Goal: Communication & Community: Answer question/provide support

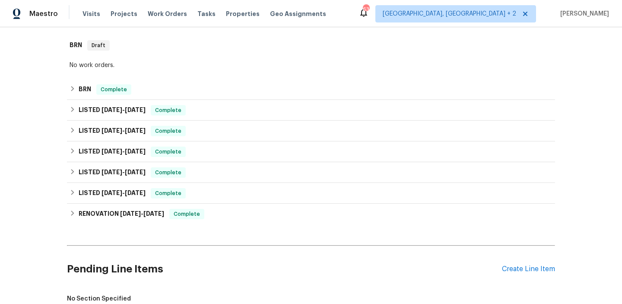
scroll to position [252, 0]
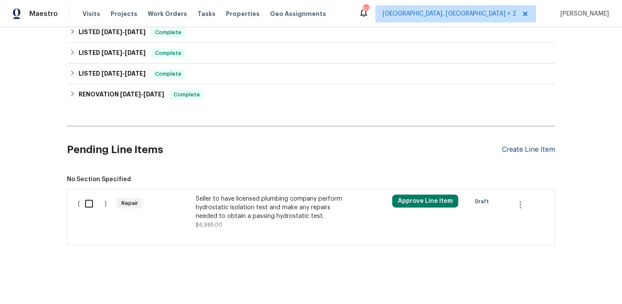
click at [509, 150] on div "Create Line Item" at bounding box center [528, 150] width 53 height 8
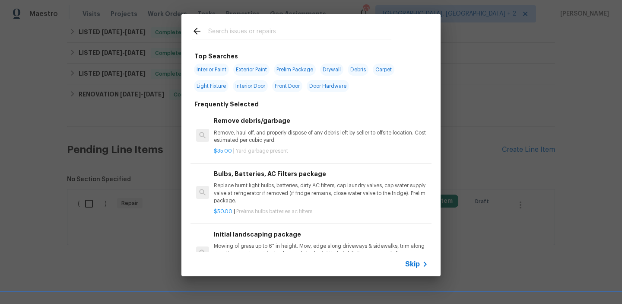
click at [418, 259] on div "Skip" at bounding box center [417, 264] width 25 height 10
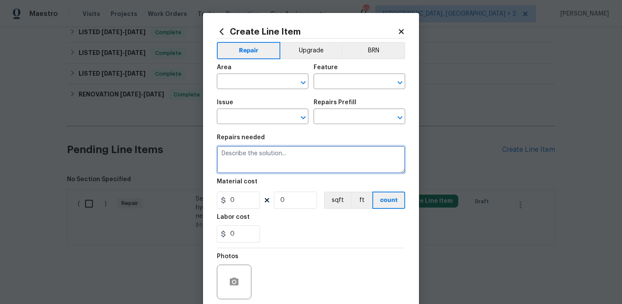
click at [293, 147] on textarea at bounding box center [311, 160] width 188 height 28
paste textarea "Seller to repair sheetrock at repair area, finish and paint best to match"
type textarea "Seller to repair sheetrock at repair area, finish and paint best to match"
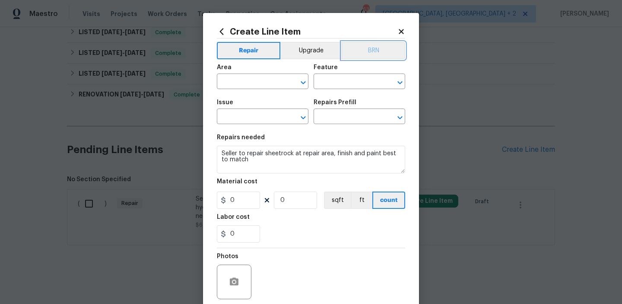
click at [371, 42] on button "BRN" at bounding box center [374, 50] width 64 height 17
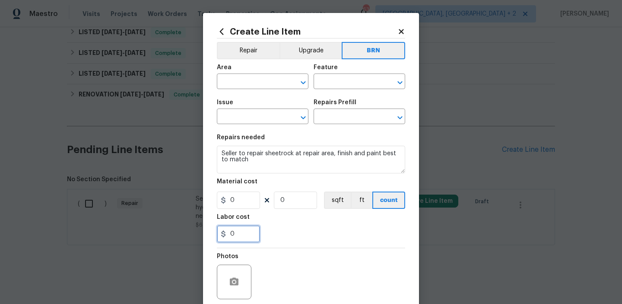
click at [240, 233] on input "0" at bounding box center [238, 233] width 43 height 17
type input "100"
click at [309, 204] on input "0" at bounding box center [295, 199] width 43 height 17
type input "1"
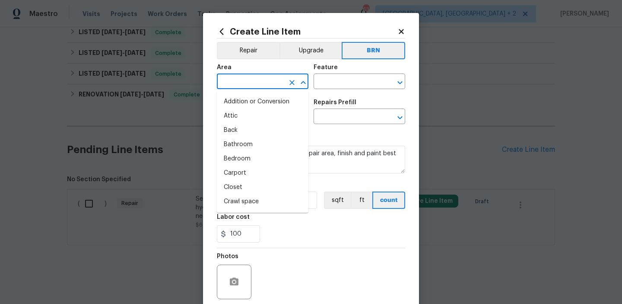
click at [239, 81] on input "text" at bounding box center [250, 82] width 67 height 13
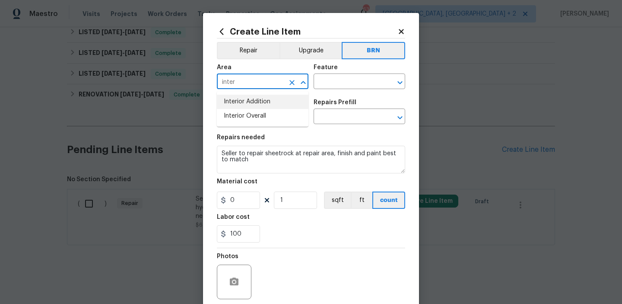
click at [248, 96] on li "Interior Addition" at bounding box center [263, 102] width 92 height 14
type input "Interior Addition"
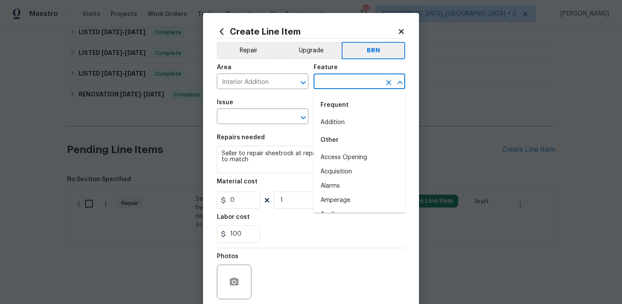
click at [319, 80] on input "text" at bounding box center [347, 82] width 67 height 13
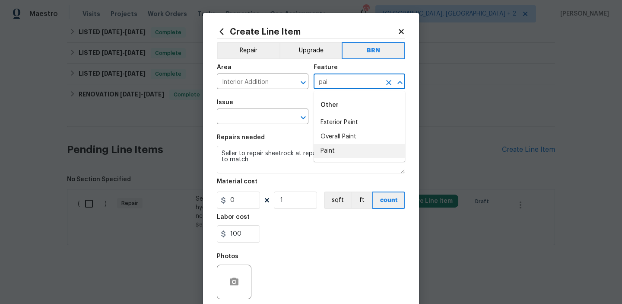
click at [332, 147] on li "Paint" at bounding box center [360, 151] width 92 height 14
type input "Paint"
click at [262, 121] on input "text" at bounding box center [250, 117] width 67 height 13
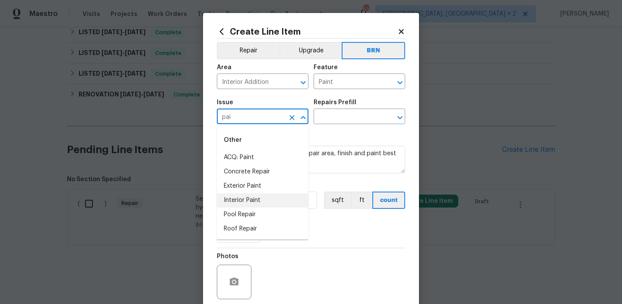
click at [247, 200] on li "Interior Paint" at bounding box center [263, 200] width 92 height 14
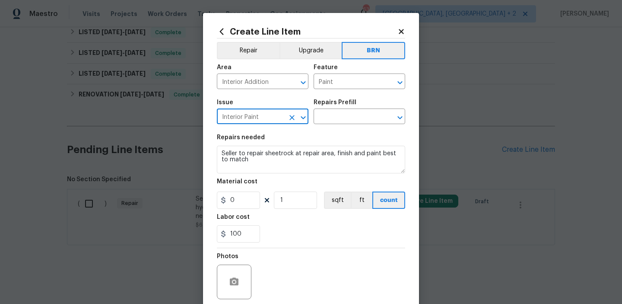
type input "Interior Paint"
click at [250, 176] on section "Repairs needed Seller to repair sheetrock at repair area, finish and paint best…" at bounding box center [311, 188] width 188 height 118
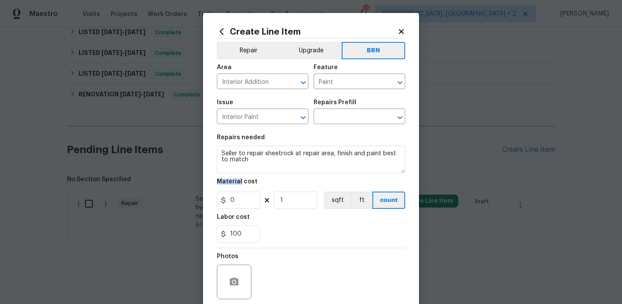
click at [250, 176] on section "Repairs needed Seller to repair sheetrock at repair area, finish and paint best…" at bounding box center [311, 188] width 188 height 118
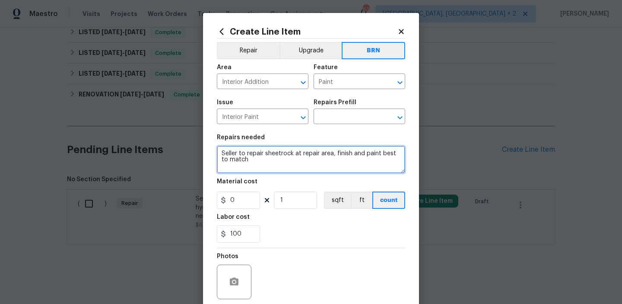
click at [249, 170] on textarea "Seller to repair sheetrock at repair area, finish and paint best to match" at bounding box center [311, 160] width 188 height 28
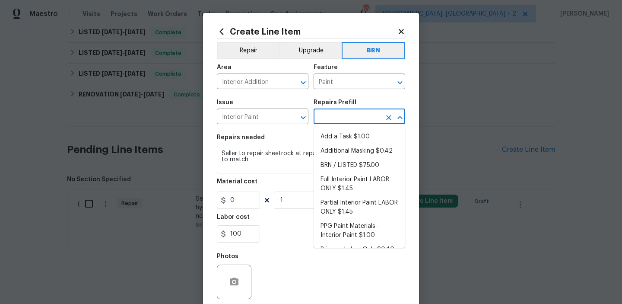
click at [332, 119] on input "text" at bounding box center [347, 117] width 67 height 13
click at [331, 133] on li "Add a Task $1.00" at bounding box center [360, 137] width 92 height 14
type input "Overall Paint"
type input "Add a Task $1.00"
type textarea "HPM to detail"
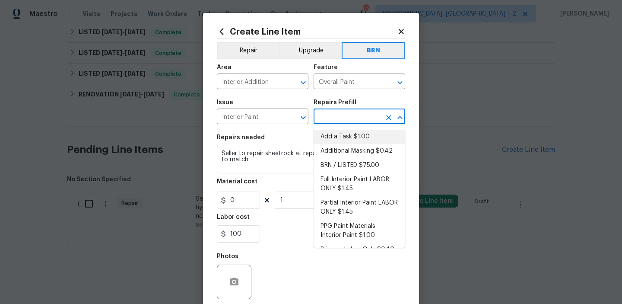
type input "1"
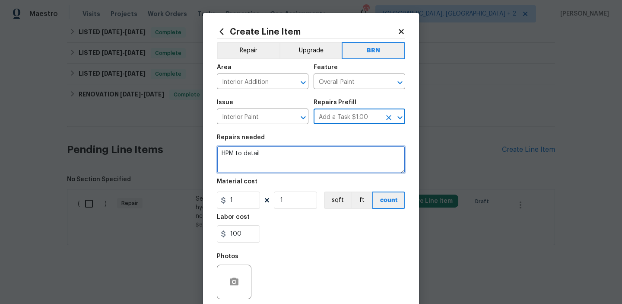
click at [261, 156] on textarea "HPM to detail" at bounding box center [311, 160] width 188 height 28
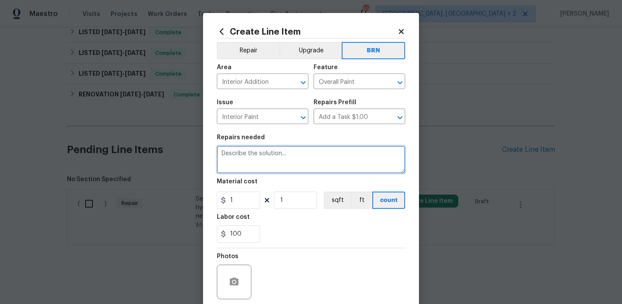
paste textarea "Seller to repair sheetrock at repair area, finish and paint best to match"
type textarea "Seller to repair sheetrock at repair area, finish and paint best to match"
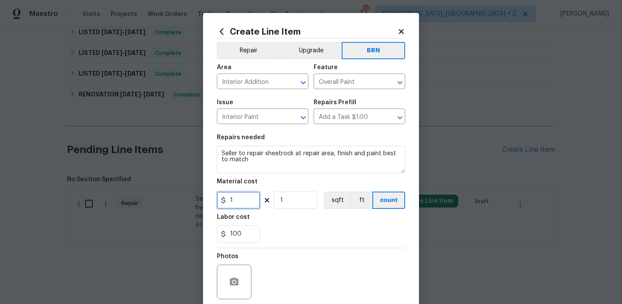
click at [237, 203] on input "1" at bounding box center [238, 199] width 43 height 17
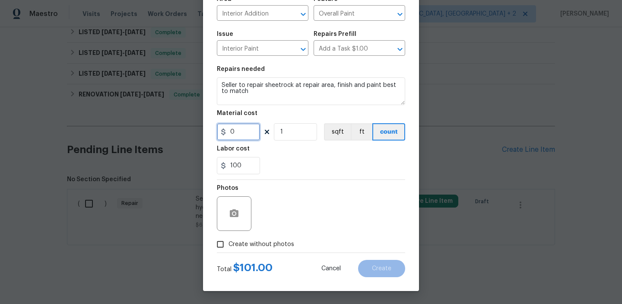
type input "0"
click at [236, 209] on icon "button" at bounding box center [234, 213] width 10 height 10
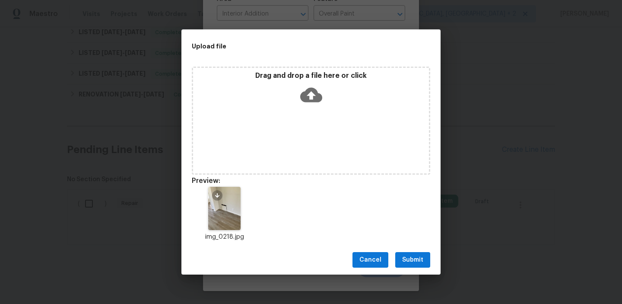
click at [415, 251] on div "Cancel Submit" at bounding box center [311, 260] width 259 height 30
click at [415, 254] on button "Submit" at bounding box center [413, 260] width 35 height 16
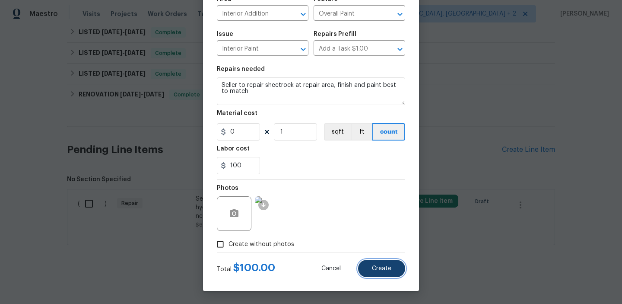
click at [378, 275] on button "Create" at bounding box center [381, 268] width 47 height 17
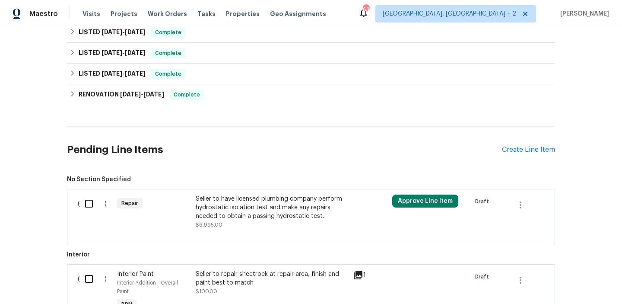
scroll to position [368, 0]
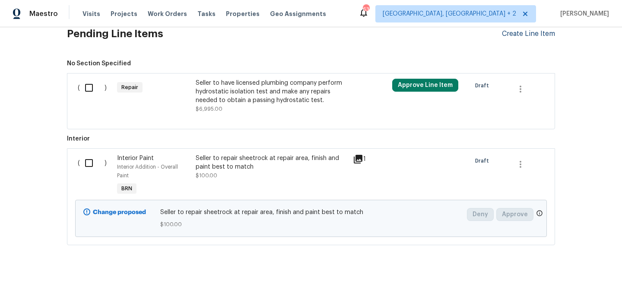
click at [509, 35] on div "Create Line Item" at bounding box center [528, 34] width 53 height 8
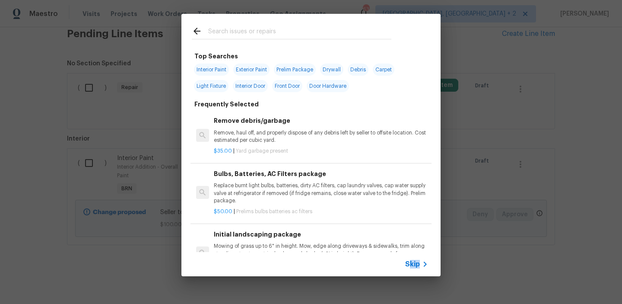
click at [409, 268] on div "Skip" at bounding box center [417, 264] width 25 height 10
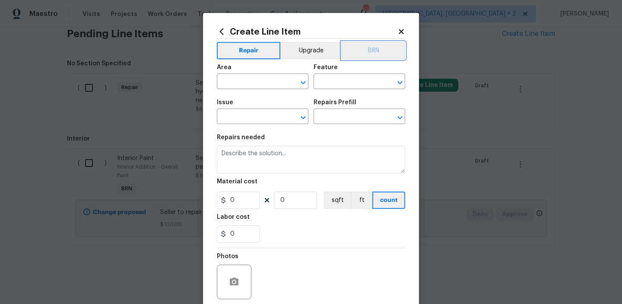
click at [369, 45] on button "BRN" at bounding box center [374, 50] width 64 height 17
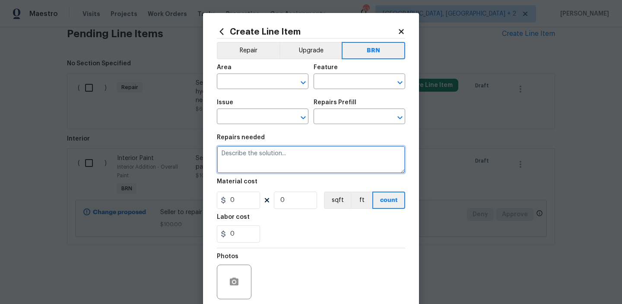
click at [273, 149] on textarea at bounding box center [311, 160] width 188 height 28
paste textarea "Seller to deep clean interior prior to COE. Wipe down and disinfect all hard su…"
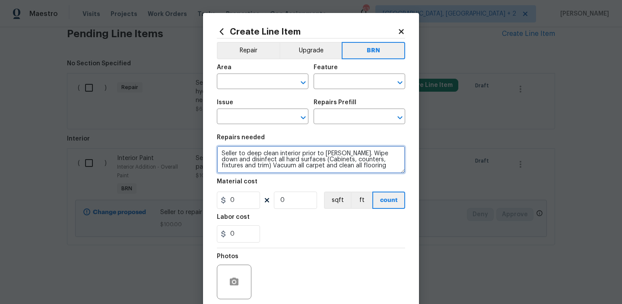
type textarea "Seller to deep clean interior prior to COE. Wipe down and disinfect all hard su…"
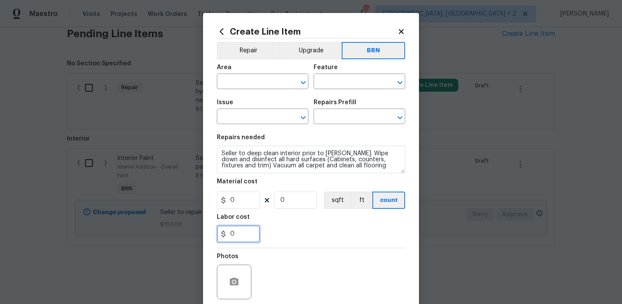
click at [249, 230] on input "0" at bounding box center [238, 233] width 43 height 17
type input "150"
click at [296, 199] on input "0" at bounding box center [295, 199] width 43 height 17
type input "1"
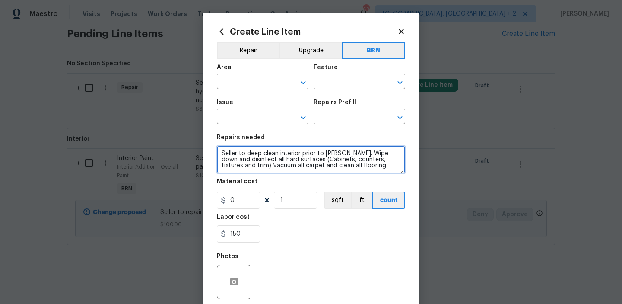
click at [277, 169] on textarea "Seller to deep clean interior prior to COE. Wipe down and disinfect all hard su…" at bounding box center [311, 160] width 188 height 28
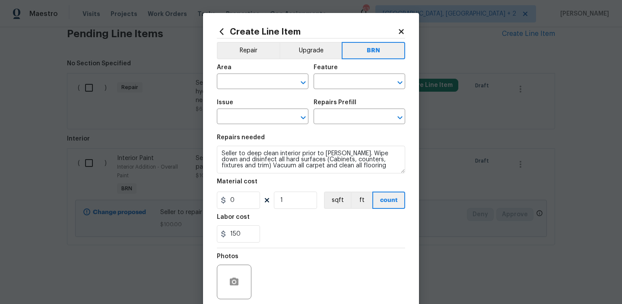
click at [233, 74] on div "Area" at bounding box center [263, 69] width 92 height 11
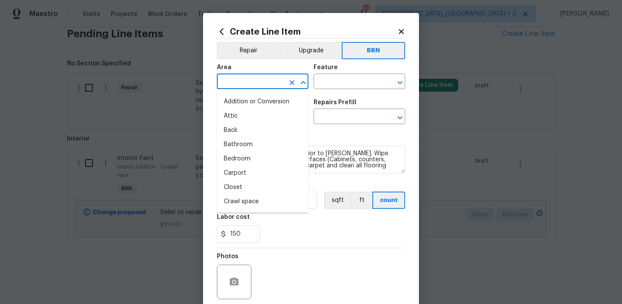
click at [228, 81] on input "text" at bounding box center [250, 82] width 67 height 13
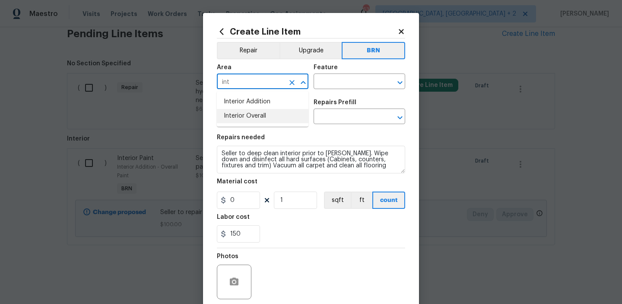
click at [236, 117] on li "Interior Overall" at bounding box center [263, 116] width 92 height 14
type input "Interior Overall"
click at [338, 80] on input "text" at bounding box center [347, 82] width 67 height 13
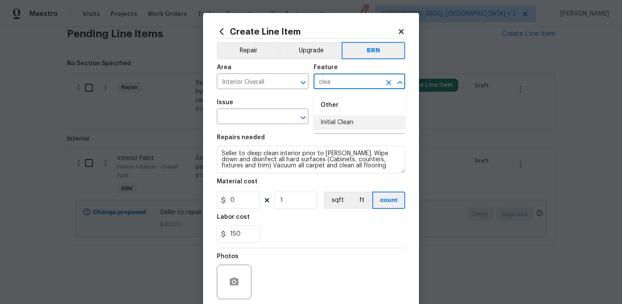
click at [338, 122] on li "Initial Clean" at bounding box center [360, 122] width 92 height 14
type input "Initial Clean"
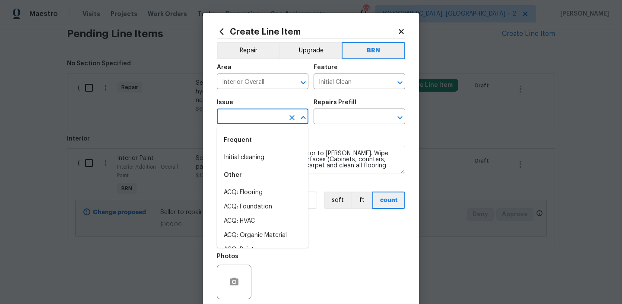
click at [249, 121] on input "text" at bounding box center [250, 117] width 67 height 13
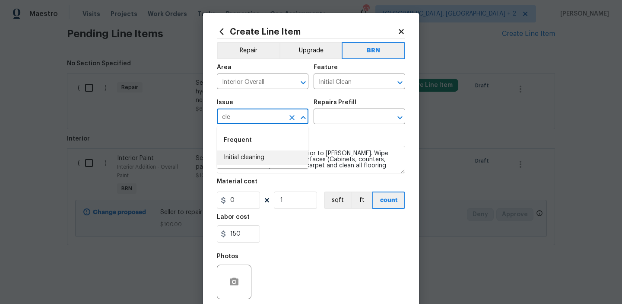
click at [258, 158] on li "Initial cleaning" at bounding box center [263, 157] width 92 height 14
type input "Initial cleaning"
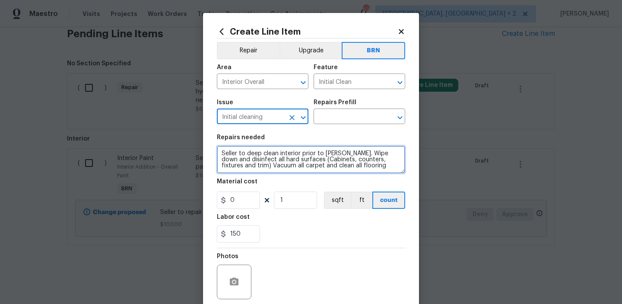
click at [258, 158] on textarea "Seller to deep clean interior prior to COE. Wipe down and disinfect all hard su…" at bounding box center [311, 160] width 188 height 28
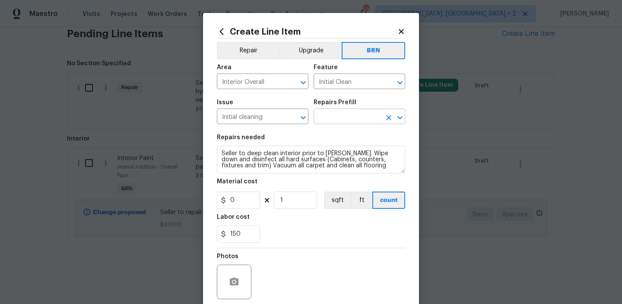
click at [327, 116] on input "text" at bounding box center [347, 117] width 67 height 13
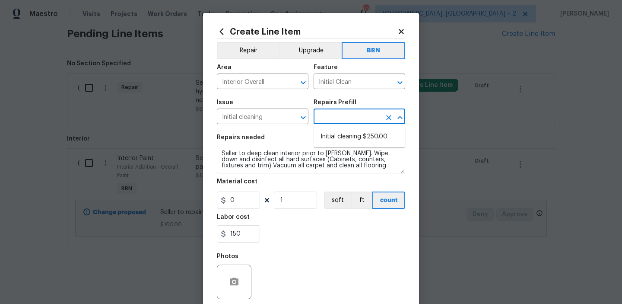
click at [328, 137] on li "Initial cleaning $250.00" at bounding box center [360, 137] width 92 height 14
type input "Home Readiness Packages"
type input "Initial cleaning $250.00"
type textarea "1. Wipe down exterior doors and trim. 2. Clean out all exterior light fixtures …"
type input "250"
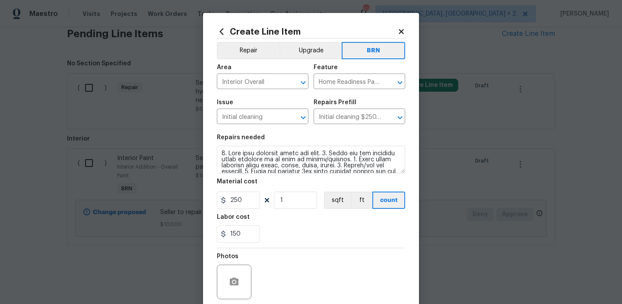
click at [268, 175] on section "Repairs needed Material cost 250 1 sqft ft count Labor cost 150" at bounding box center [311, 188] width 188 height 118
click at [265, 165] on textarea at bounding box center [311, 160] width 188 height 28
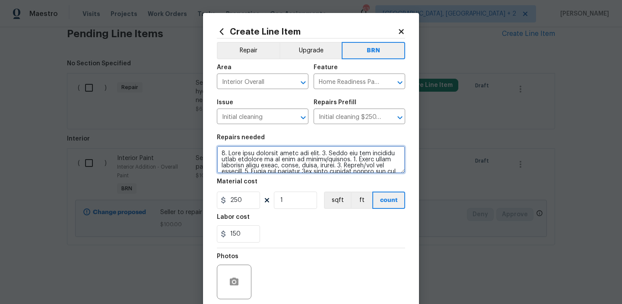
click at [265, 165] on textarea at bounding box center [311, 160] width 188 height 28
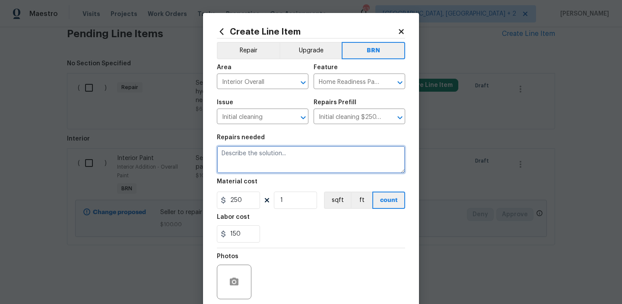
paste textarea "Seller to deep clean interior prior to COE. Wipe down and disinfect all hard su…"
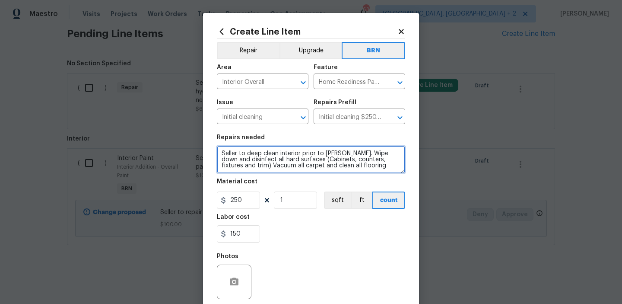
type textarea "Seller to deep clean interior prior to COE. Wipe down and disinfect all hard su…"
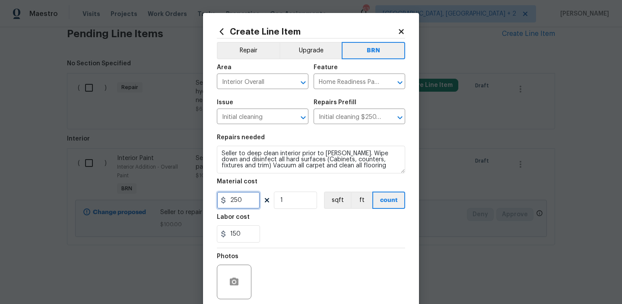
click at [258, 200] on input "250" at bounding box center [238, 199] width 43 height 17
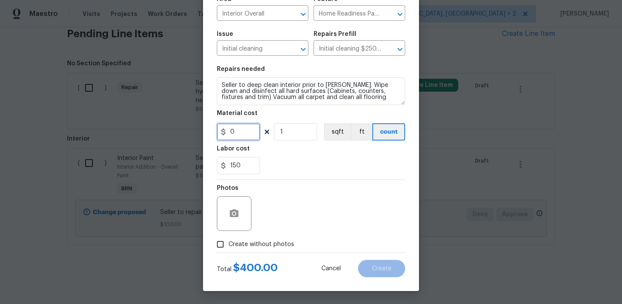
type input "0"
click at [226, 244] on input "Create without photos" at bounding box center [220, 244] width 16 height 16
checkbox input "true"
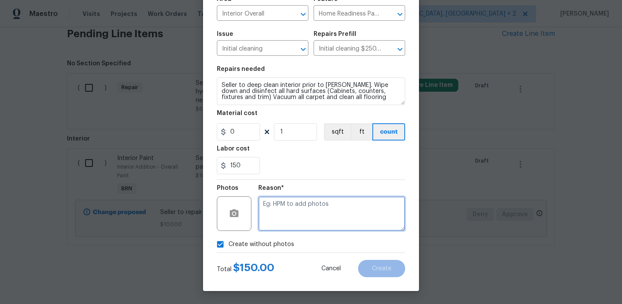
click at [289, 216] on textarea at bounding box center [331, 213] width 147 height 35
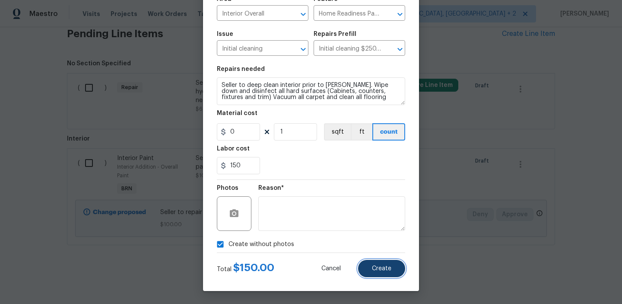
click at [370, 267] on button "Create" at bounding box center [381, 268] width 47 height 17
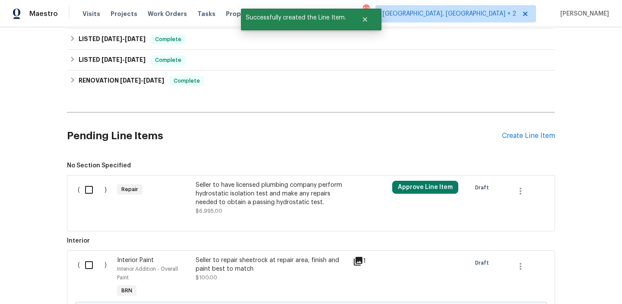
scroll to position [368, 0]
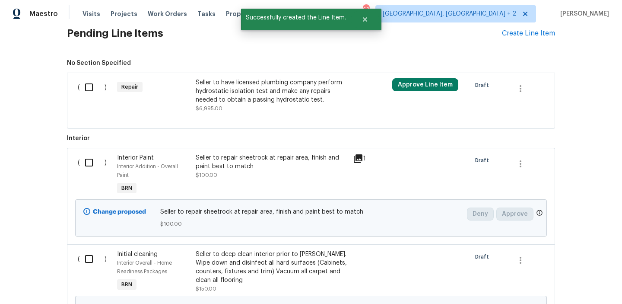
click at [79, 162] on div "( )" at bounding box center [94, 175] width 39 height 48
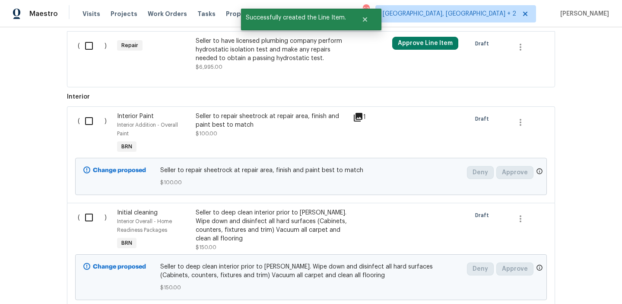
click at [86, 123] on input "checkbox" at bounding box center [92, 121] width 25 height 18
checkbox input "true"
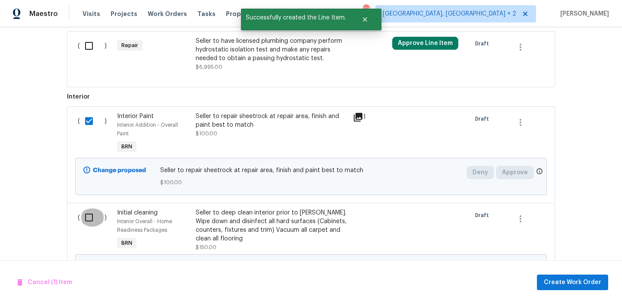
click at [89, 211] on input "checkbox" at bounding box center [92, 217] width 25 height 18
checkbox input "true"
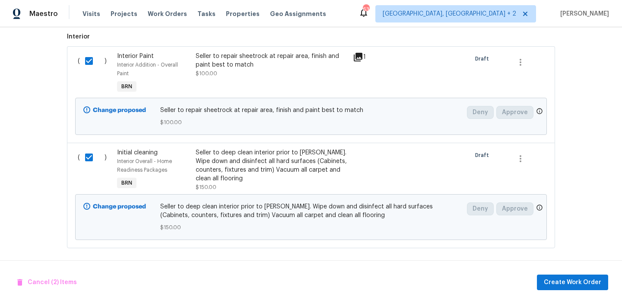
scroll to position [473, 0]
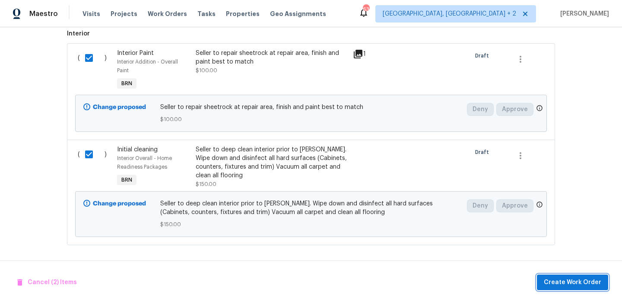
click at [558, 285] on span "Create Work Order" at bounding box center [572, 282] width 57 height 11
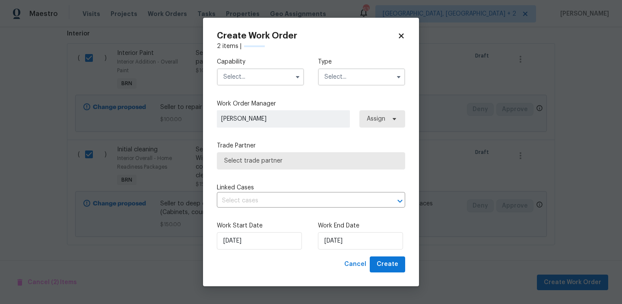
checkbox input "false"
click at [265, 86] on div "Capability Type" at bounding box center [311, 72] width 188 height 42
click at [258, 78] on input "text" at bounding box center [260, 76] width 87 height 17
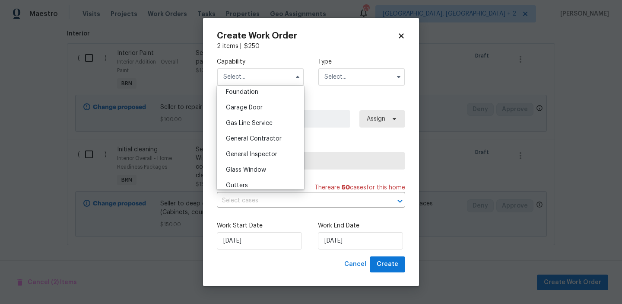
scroll to position [377, 0]
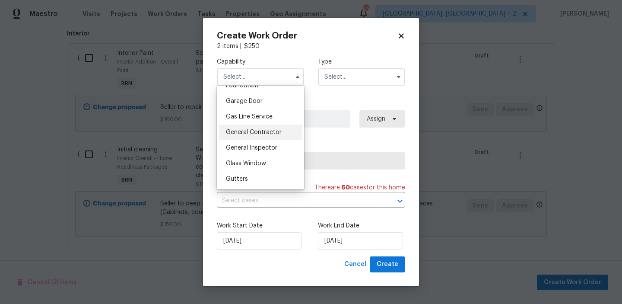
click at [245, 128] on div "General Contractor" at bounding box center [260, 132] width 83 height 16
type input "General Contractor"
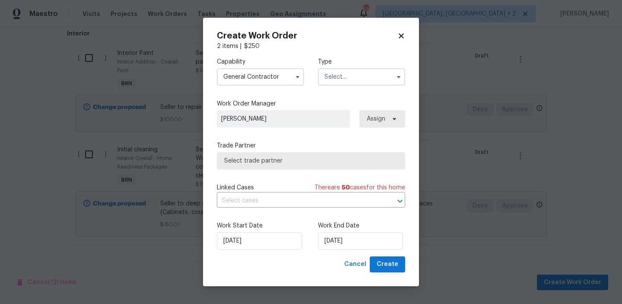
click at [343, 77] on input "text" at bounding box center [361, 76] width 87 height 17
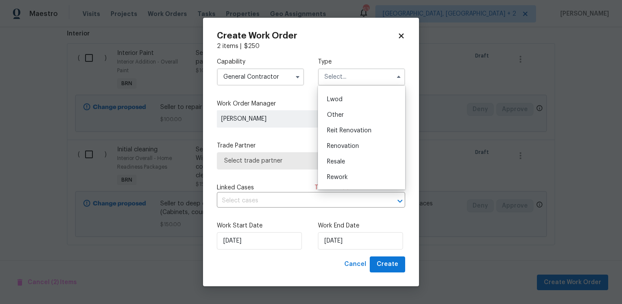
scroll to position [103, 0]
click at [339, 153] on div "Resale" at bounding box center [361, 148] width 83 height 16
type input "Resale"
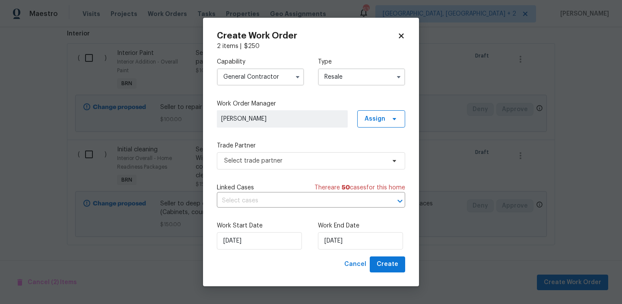
click at [262, 176] on div "Capability General Contractor Type Resale Feedback Hoa Violation Incident Insur…" at bounding box center [311, 154] width 188 height 206
click at [256, 171] on div "Capability General Contractor Type Resale Work Order Manager Ananthi Mahendran …" at bounding box center [311, 154] width 188 height 206
click at [245, 160] on span "Select trade partner" at bounding box center [304, 160] width 161 height 9
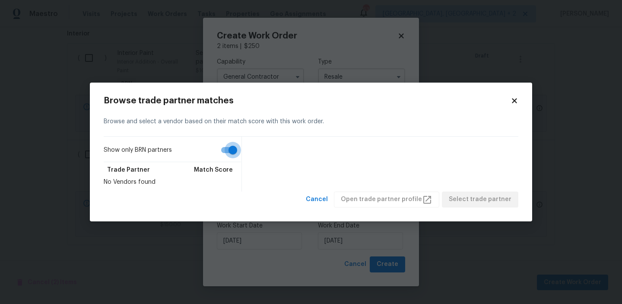
click at [232, 154] on input "Show only BRN partners" at bounding box center [232, 150] width 49 height 16
checkbox input "false"
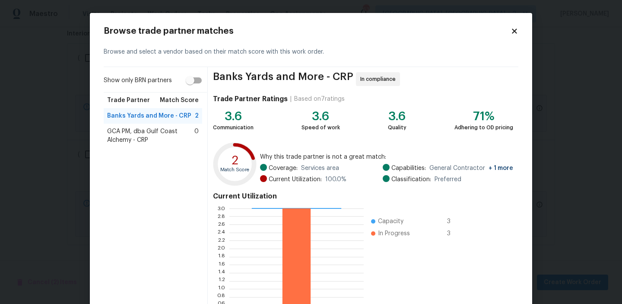
scroll to position [77, 0]
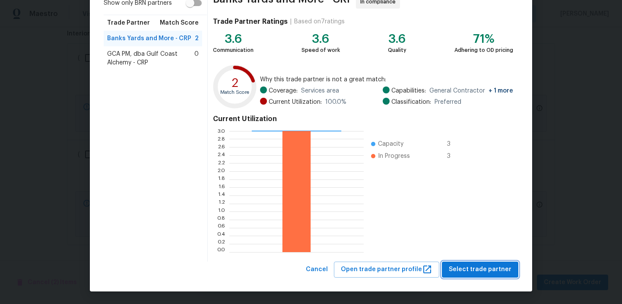
click at [463, 267] on span "Select trade partner" at bounding box center [480, 269] width 63 height 11
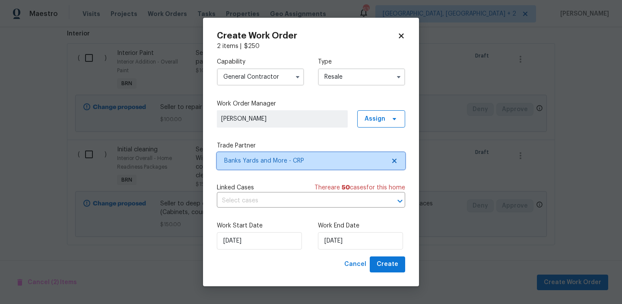
scroll to position [0, 0]
click at [281, 198] on input "text" at bounding box center [299, 200] width 164 height 13
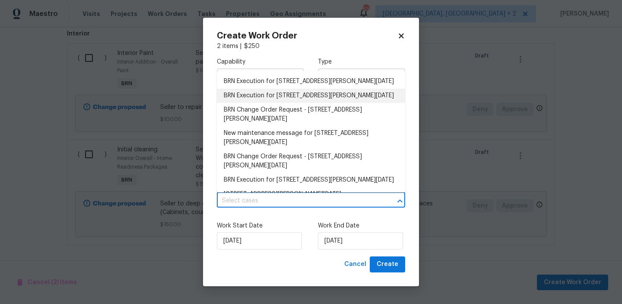
click at [251, 85] on li "BRN Execution for 4506 Lamont St, Corpus Christi, TX 78411" at bounding box center [311, 81] width 188 height 14
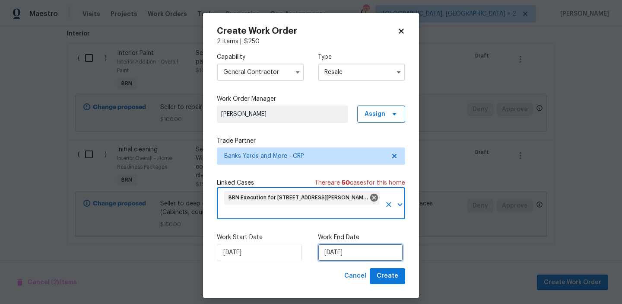
click at [326, 248] on input "17/09/2025" at bounding box center [360, 252] width 85 height 17
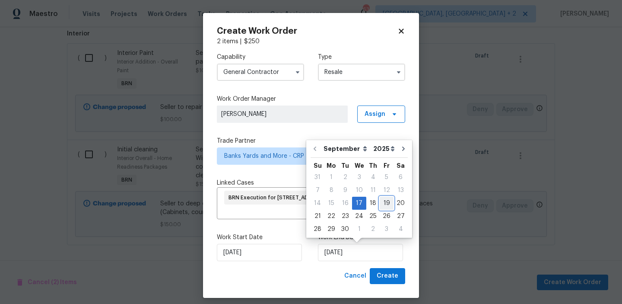
click at [382, 203] on div "19" at bounding box center [387, 203] width 14 height 12
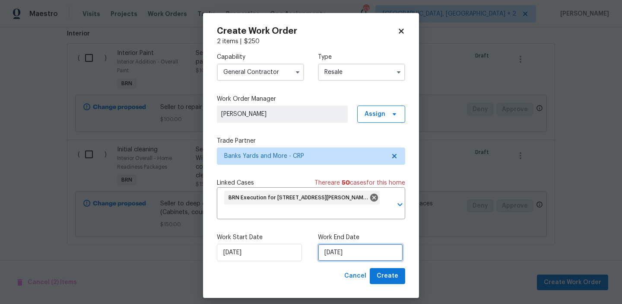
click at [334, 261] on input "19/09/2025" at bounding box center [360, 252] width 85 height 17
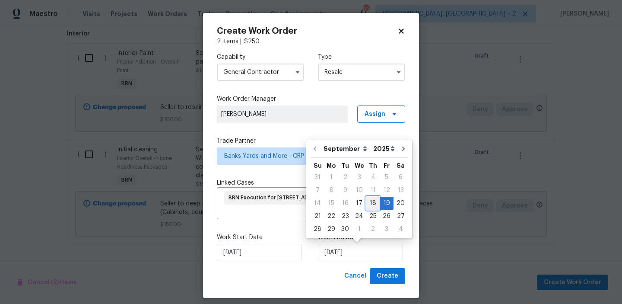
click at [367, 205] on div "18" at bounding box center [373, 203] width 13 height 12
type input "18/09/2025"
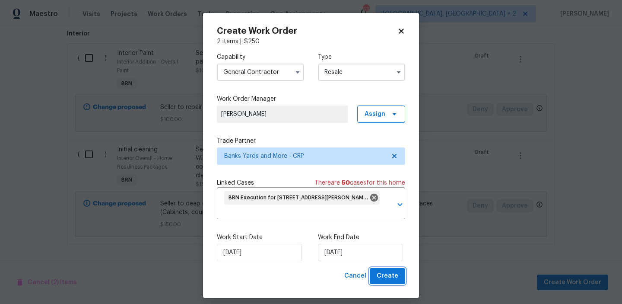
click at [386, 278] on span "Create" at bounding box center [388, 276] width 22 height 11
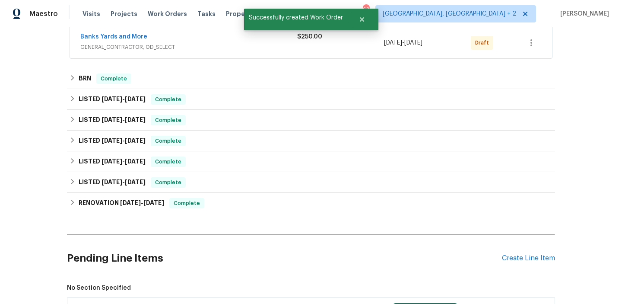
scroll to position [141, 0]
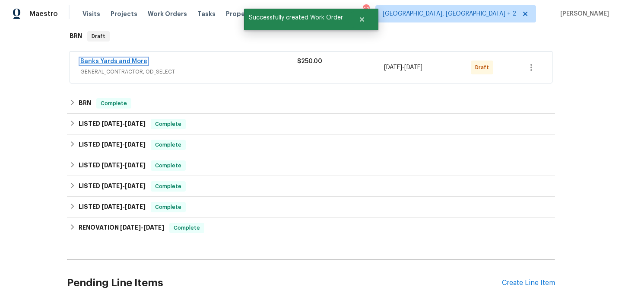
click at [108, 59] on link "Banks Yards and More" at bounding box center [113, 61] width 67 height 6
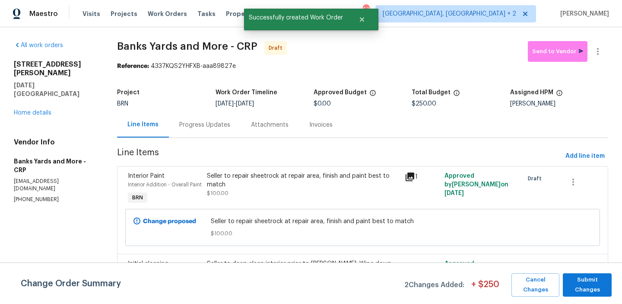
click at [204, 128] on div "Progress Updates" at bounding box center [204, 125] width 51 height 9
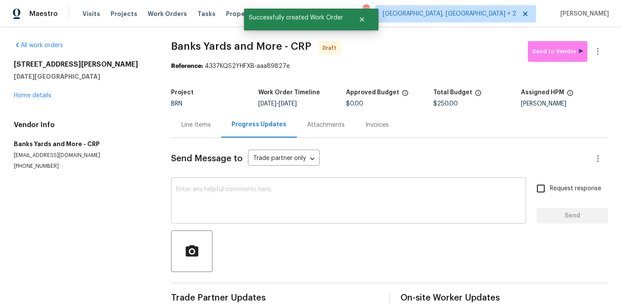
click at [226, 199] on textarea at bounding box center [348, 201] width 345 height 30
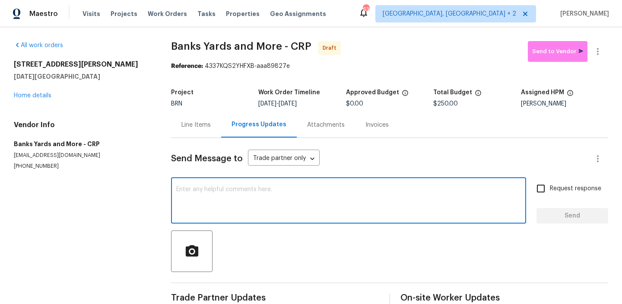
paste textarea "Hi, I'm Ananthi from Opendoor. Just wanted to check if you received the WO for …"
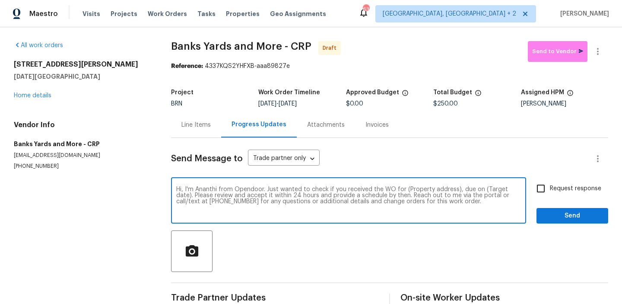
drag, startPoint x: 454, startPoint y: 189, endPoint x: 401, endPoint y: 189, distance: 53.6
click at [401, 189] on textarea "Hi, I'm Ananthi from Opendoor. Just wanted to check if you received the WO for …" at bounding box center [348, 201] width 345 height 30
paste textarea "4506 Lamont St, Corpus Christi, TX 78411"
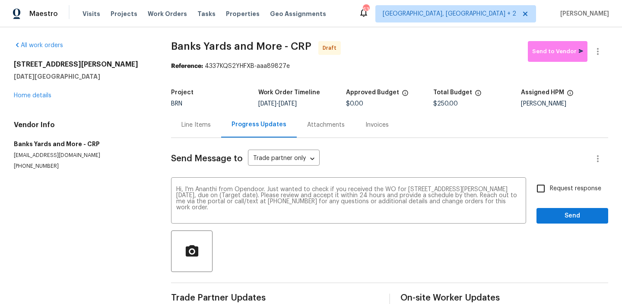
drag, startPoint x: 290, startPoint y: 104, endPoint x: 328, endPoint y: 103, distance: 37.2
click at [328, 103] on div "9/17/2025 - 9/18/2025" at bounding box center [301, 104] width 87 height 6
copy span "[DATE]"
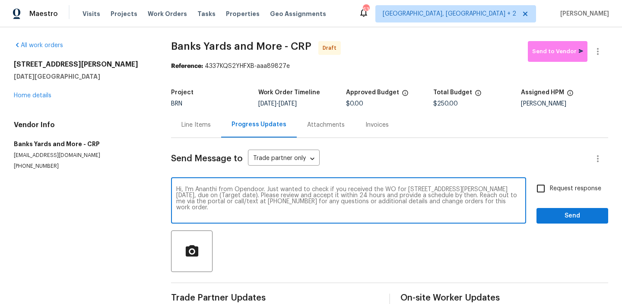
drag, startPoint x: 234, startPoint y: 196, endPoint x: 201, endPoint y: 196, distance: 33.7
click at [201, 196] on textarea "Hi, I'm Ananthi from Opendoor. Just wanted to check if you received the WO for …" at bounding box center [348, 201] width 345 height 30
paste textarea "[DATE]"
type textarea "Hi, I'm Ananthi from Opendoor. Just wanted to check if you received the WO for …"
click at [530, 187] on div "Hi, I'm Ananthi from Opendoor. Just wanted to check if you received the WO for …" at bounding box center [389, 201] width 437 height 44
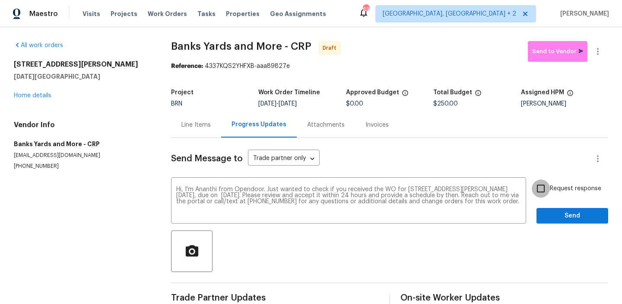
click at [542, 187] on input "Request response" at bounding box center [541, 188] width 18 height 18
checkbox input "true"
click at [553, 212] on span "Send" at bounding box center [573, 216] width 58 height 11
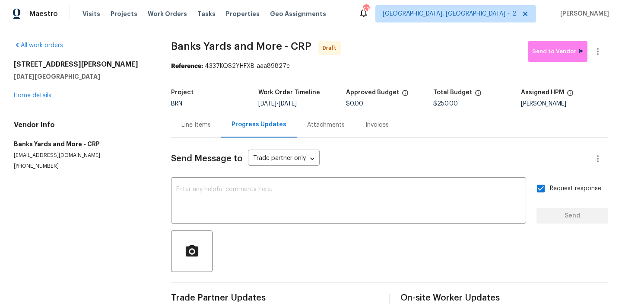
click at [603, 40] on div "All work orders 4506 Lamont St Corpus Christi, TX 78411 Home details Vendor Inf…" at bounding box center [311, 175] width 622 height 296
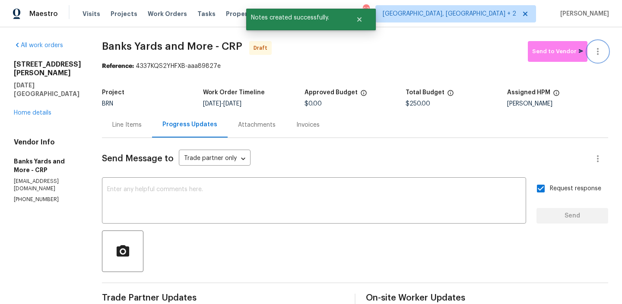
click at [598, 51] on icon "button" at bounding box center [598, 51] width 2 height 7
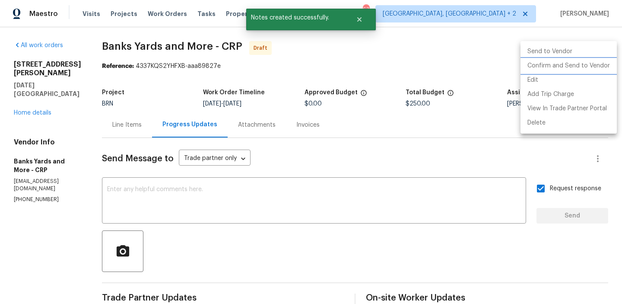
click at [544, 72] on li "Confirm and Send to Vendor" at bounding box center [569, 66] width 96 height 14
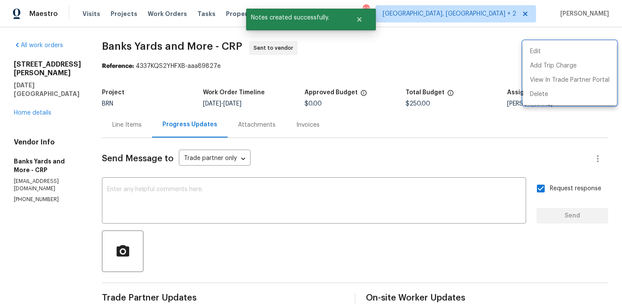
click at [187, 179] on div at bounding box center [311, 152] width 622 height 304
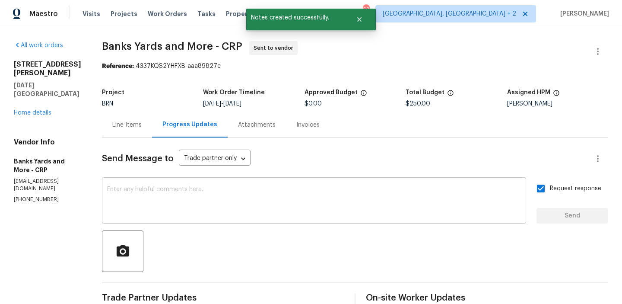
click at [146, 192] on textarea at bounding box center [314, 201] width 414 height 30
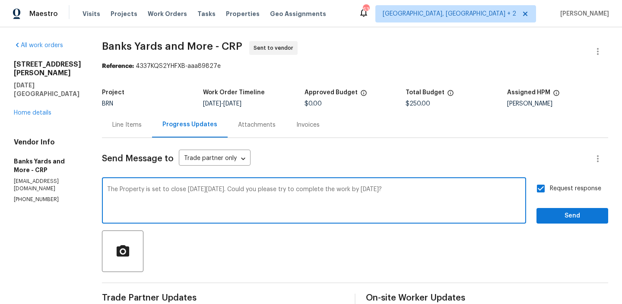
type textarea "The Property is set to close [DATE][DATE]. Could you please try to complete the…"
click at [561, 222] on button "Send" at bounding box center [573, 216] width 72 height 16
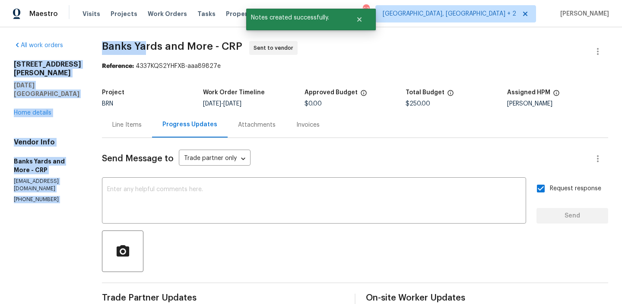
drag, startPoint x: 88, startPoint y: 57, endPoint x: 144, endPoint y: 51, distance: 56.6
click at [144, 51] on div "All work orders 4506 Lamont St Corpus Christi, TX 78411 Home details Vendor Inf…" at bounding box center [311, 229] width 622 height 405
click at [144, 51] on span "Banks Yards and More - CRP" at bounding box center [172, 46] width 140 height 10
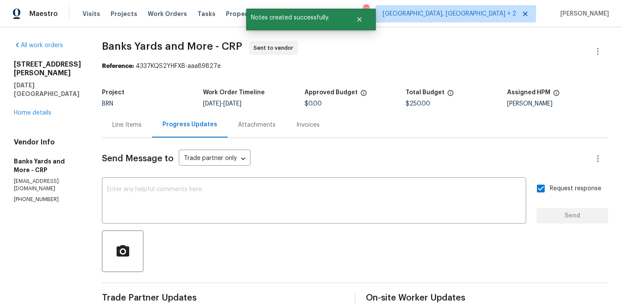
click at [107, 51] on span "Banks Yards and More - CRP" at bounding box center [172, 46] width 140 height 10
drag, startPoint x: 95, startPoint y: 48, endPoint x: 163, endPoint y: 47, distance: 67.4
click at [163, 47] on div "All work orders 4506 Lamont St Corpus Christi, TX 78411 Home details Vendor Inf…" at bounding box center [311, 229] width 622 height 405
copy span "Banks Yards"
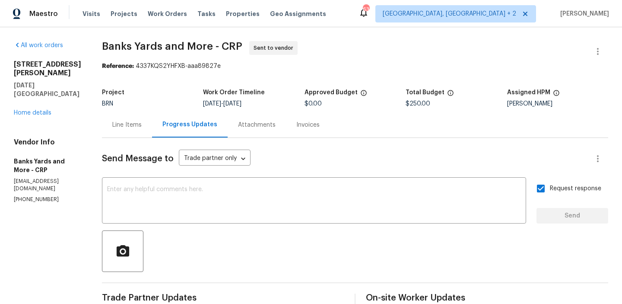
click at [137, 62] on div "Reference: 4337KQS2YHFXB-aaa89827e" at bounding box center [355, 66] width 507 height 9
click at [110, 41] on span "Banks Yards and More - CRP" at bounding box center [172, 46] width 140 height 10
drag, startPoint x: 96, startPoint y: 46, endPoint x: 165, endPoint y: 47, distance: 69.2
click at [165, 47] on div "All work orders 4506 Lamont St Corpus Christi, TX 78411 Home details Vendor Inf…" at bounding box center [311, 229] width 622 height 405
copy span "Banks Yards"
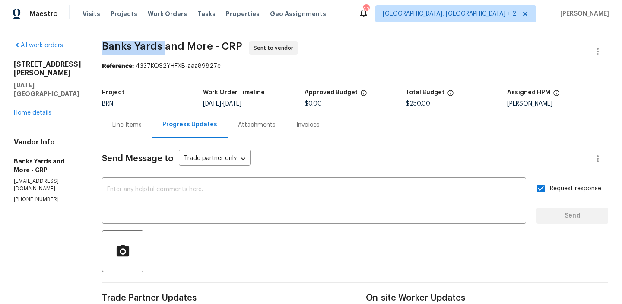
copy span "Banks Yards"
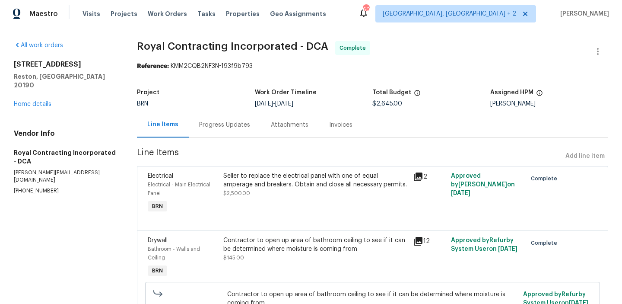
click at [211, 127] on div "Progress Updates" at bounding box center [224, 125] width 51 height 9
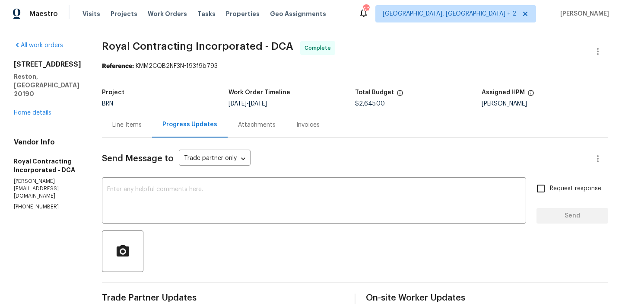
click at [355, 128] on div "Line Items Progress Updates Attachments Invoices" at bounding box center [355, 125] width 507 height 26
click at [334, 126] on div "Line Items Progress Updates Attachments Invoices" at bounding box center [355, 125] width 507 height 26
click at [308, 127] on div "Invoices" at bounding box center [308, 125] width 23 height 9
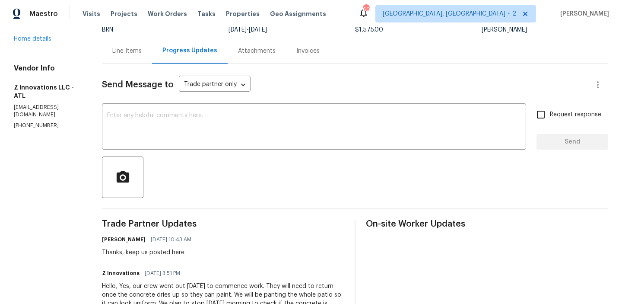
scroll to position [87, 0]
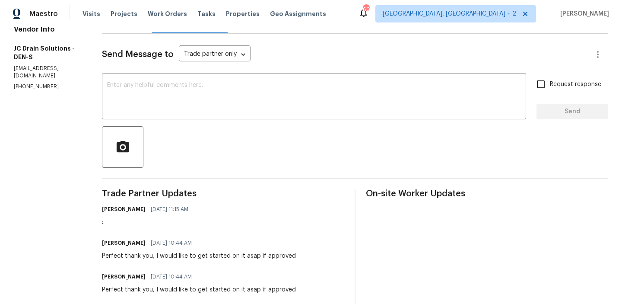
scroll to position [125, 0]
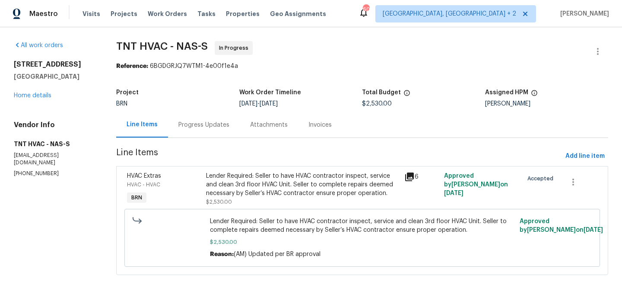
click at [210, 125] on div "Progress Updates" at bounding box center [204, 125] width 51 height 9
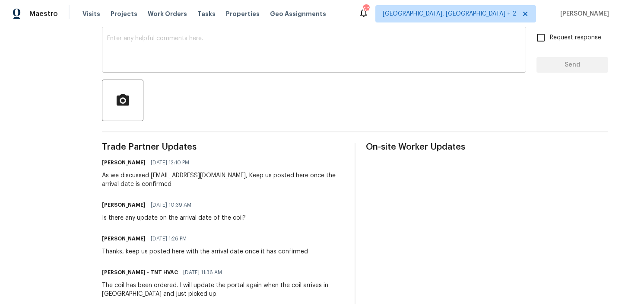
scroll to position [159, 0]
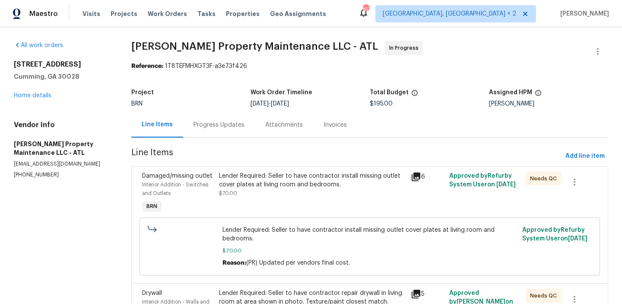
click at [219, 123] on div "Progress Updates" at bounding box center [219, 125] width 51 height 9
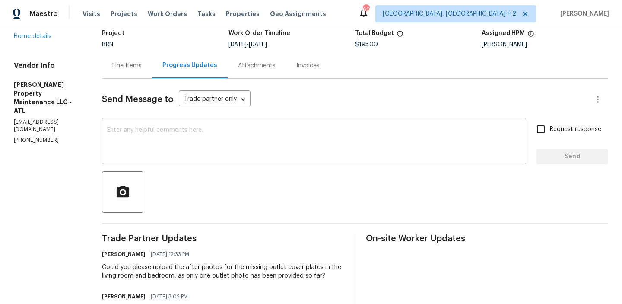
scroll to position [64, 0]
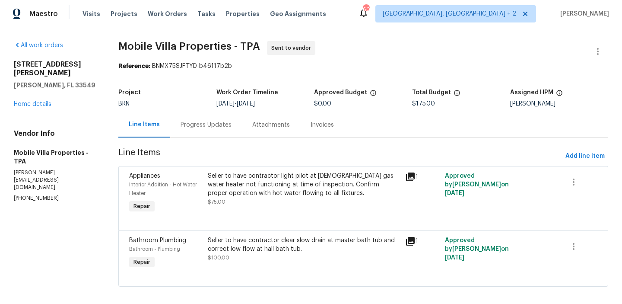
click at [214, 127] on div "Progress Updates" at bounding box center [206, 125] width 51 height 9
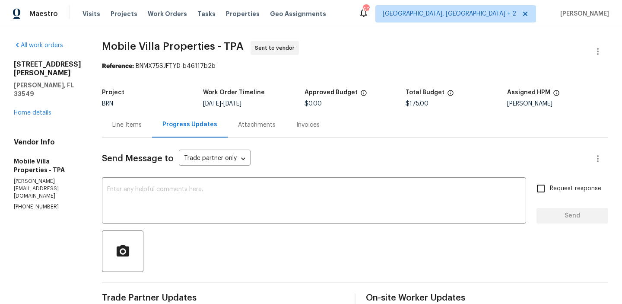
scroll to position [86, 0]
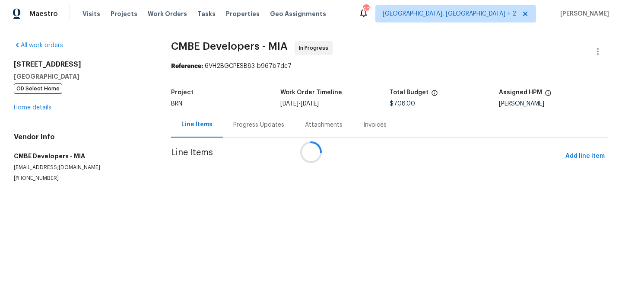
click at [239, 125] on div at bounding box center [311, 152] width 622 height 304
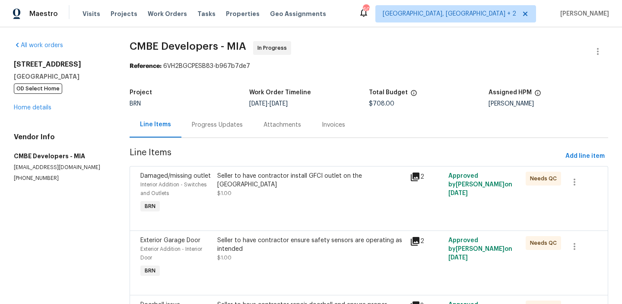
click at [220, 125] on div "Progress Updates" at bounding box center [217, 125] width 51 height 9
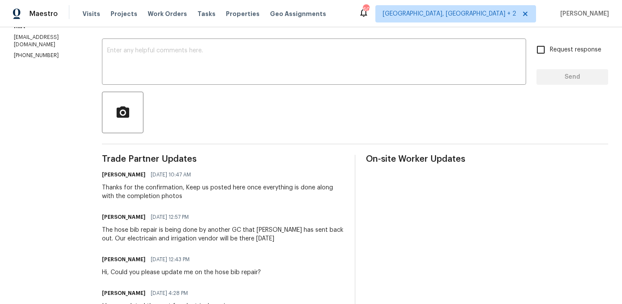
scroll to position [140, 0]
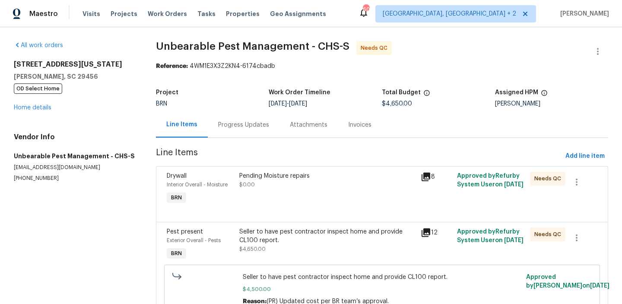
click at [223, 121] on div "Progress Updates" at bounding box center [243, 125] width 51 height 9
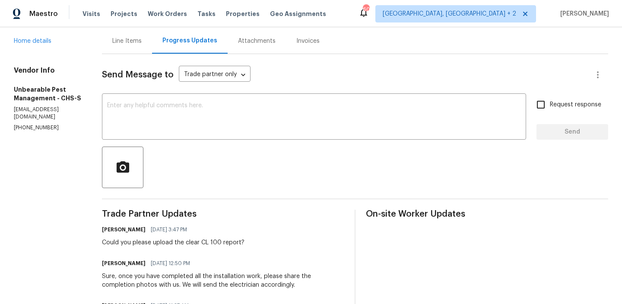
scroll to position [93, 0]
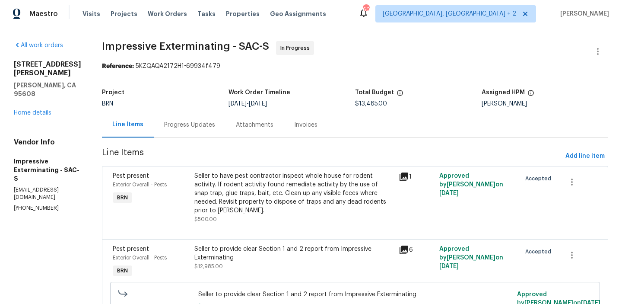
click at [222, 122] on div "Progress Updates" at bounding box center [190, 125] width 72 height 26
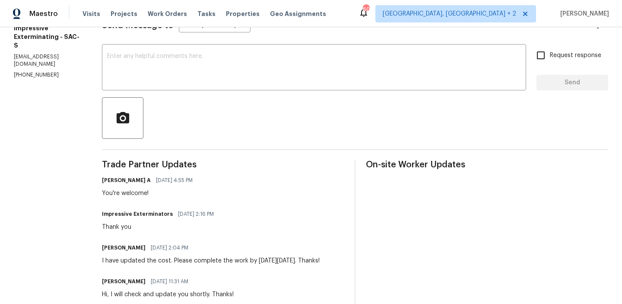
scroll to position [141, 0]
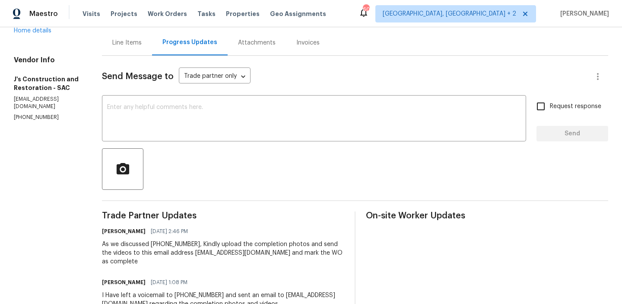
scroll to position [85, 0]
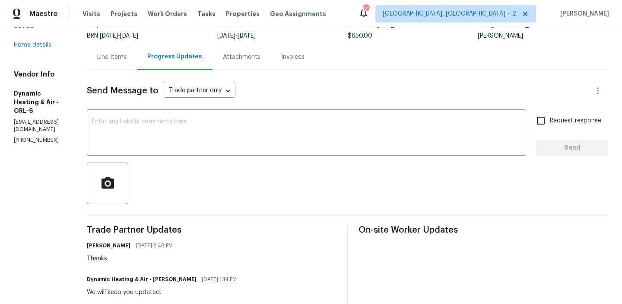
scroll to position [70, 0]
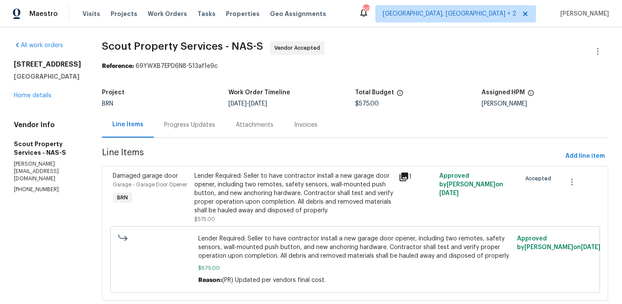
click at [181, 130] on div "Progress Updates" at bounding box center [190, 125] width 72 height 26
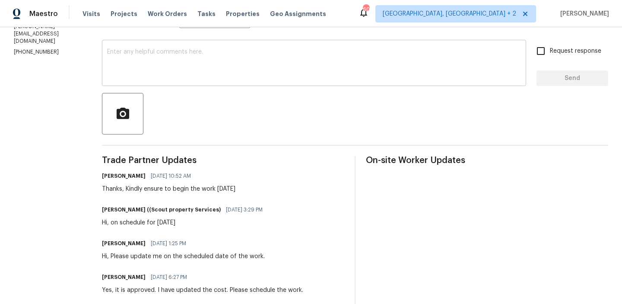
scroll to position [144, 0]
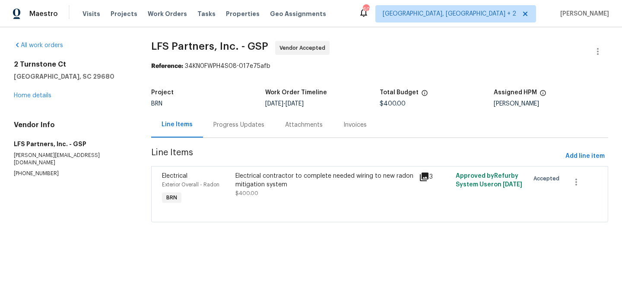
click at [220, 125] on div "Progress Updates" at bounding box center [239, 125] width 51 height 9
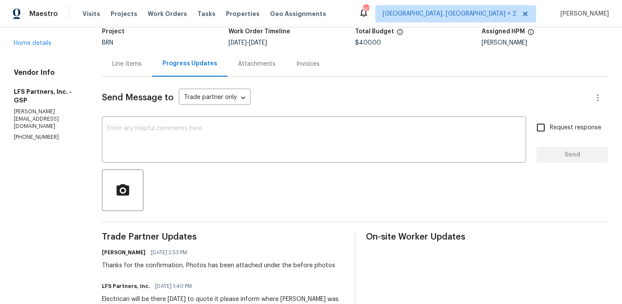
scroll to position [69, 0]
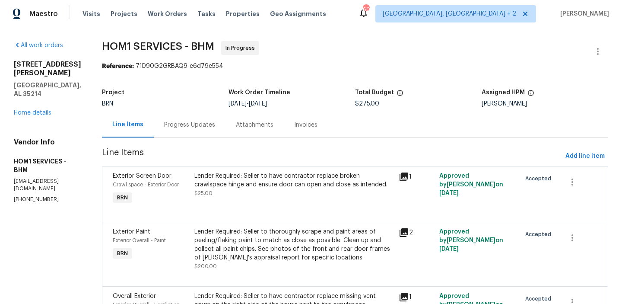
click at [223, 129] on div "Progress Updates" at bounding box center [190, 125] width 72 height 26
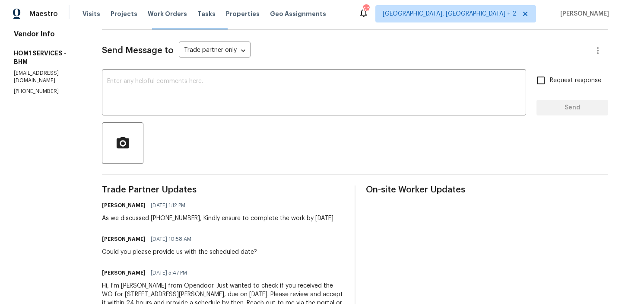
scroll to position [128, 0]
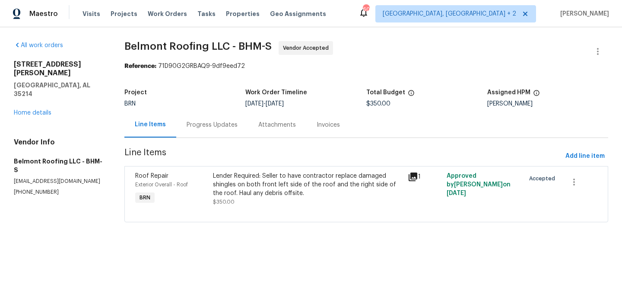
click at [227, 124] on div "Progress Updates" at bounding box center [212, 125] width 51 height 9
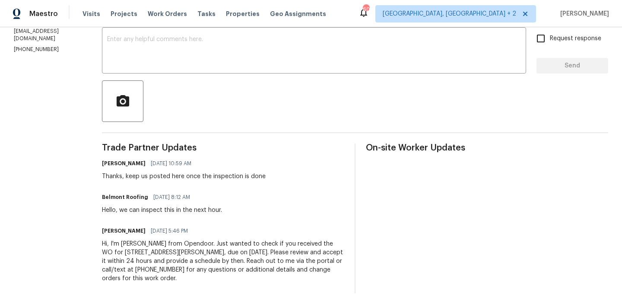
scroll to position [153, 0]
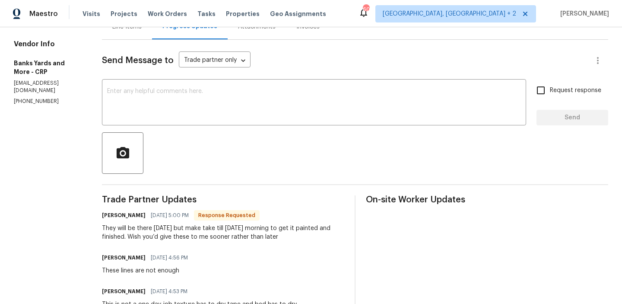
scroll to position [104, 0]
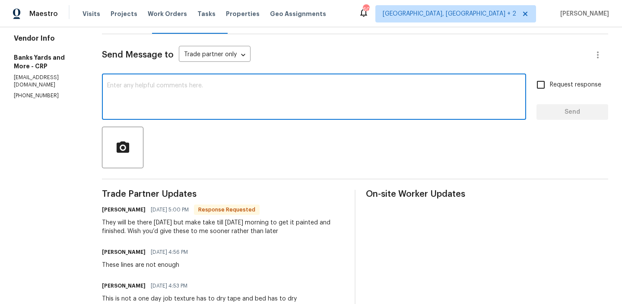
click at [158, 102] on textarea at bounding box center [314, 98] width 414 height 30
click at [125, 85] on textarea "Thanks, keep us posted here" at bounding box center [314, 98] width 414 height 30
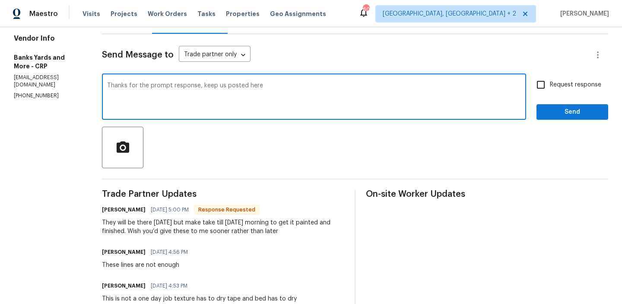
type textarea "Thanks for the prompt response, keep us posted here"
click at [546, 86] on input "Request response" at bounding box center [541, 85] width 18 height 18
checkbox input "true"
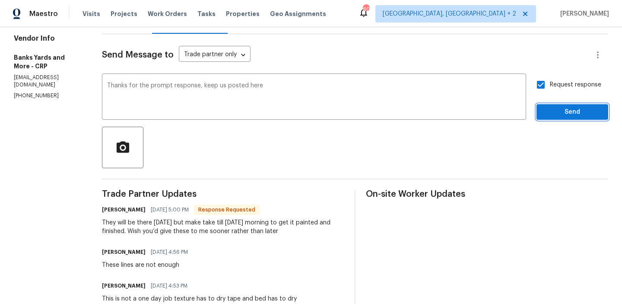
click at [545, 109] on span "Send" at bounding box center [573, 112] width 58 height 11
